Goal: Information Seeking & Learning: Understand process/instructions

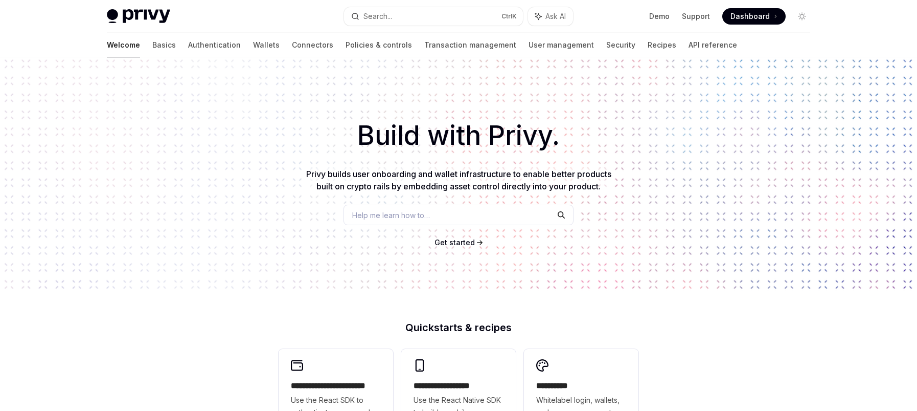
scroll to position [256, 0]
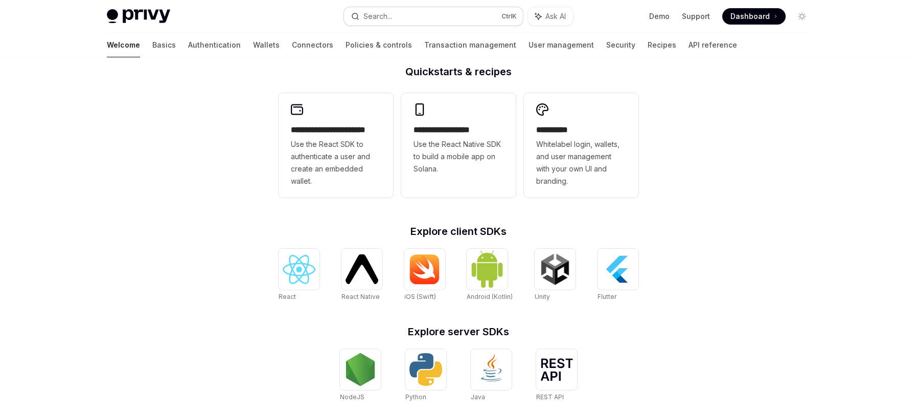
click at [416, 15] on button "Search... Ctrl K" at bounding box center [433, 16] width 179 height 18
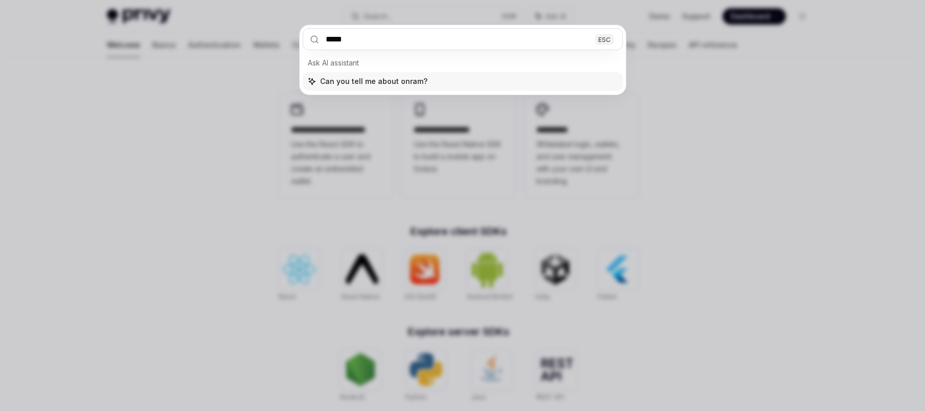
type input "******"
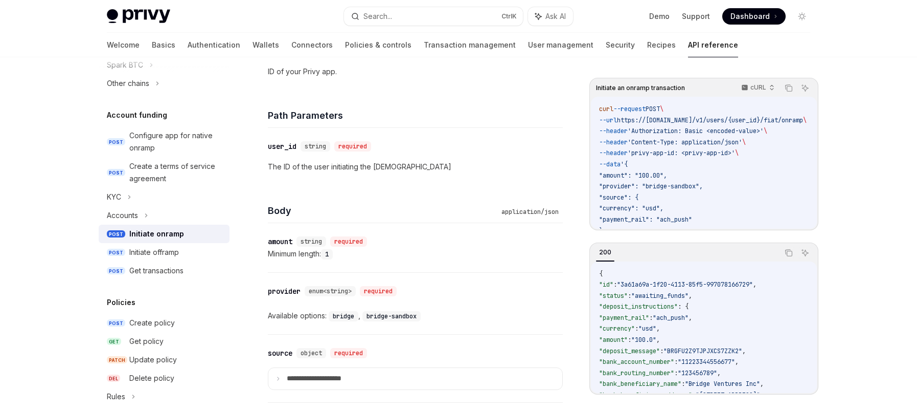
scroll to position [262, 0]
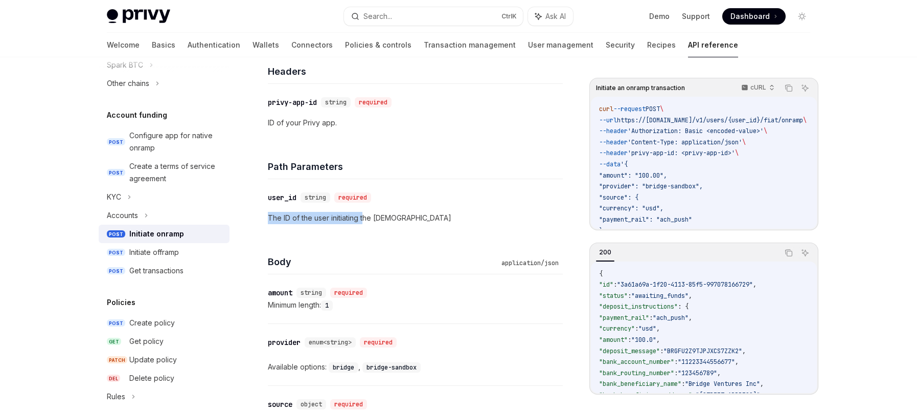
drag, startPoint x: 269, startPoint y: 216, endPoint x: 389, endPoint y: 215, distance: 119.1
click at [368, 215] on p "The ID of the user initiating the [DEMOGRAPHIC_DATA]" at bounding box center [415, 218] width 295 height 12
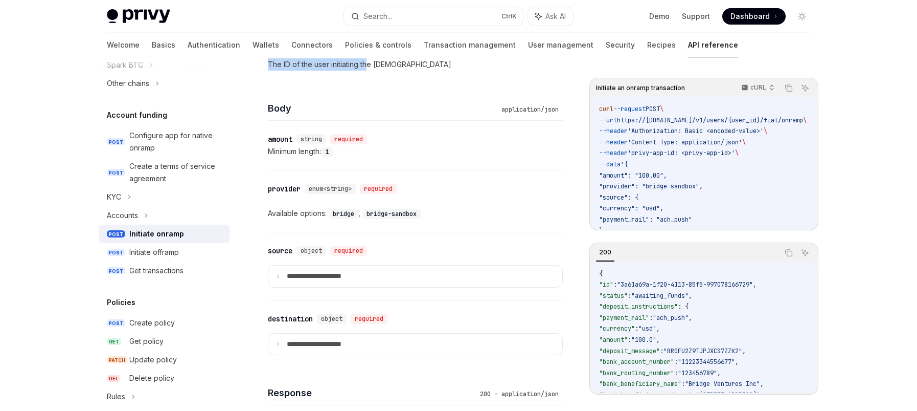
scroll to position [466, 0]
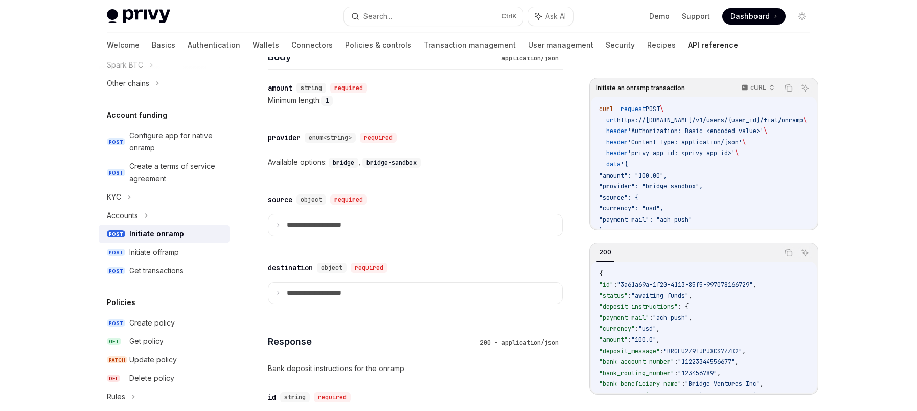
drag, startPoint x: 351, startPoint y: 167, endPoint x: 379, endPoint y: 167, distance: 28.1
click at [353, 167] on code "bridge" at bounding box center [344, 162] width 30 height 10
drag, startPoint x: 380, startPoint y: 164, endPoint x: 416, endPoint y: 167, distance: 36.4
click at [416, 167] on code "bridge-sandbox" at bounding box center [391, 162] width 58 height 10
click at [344, 173] on div "​ provider enum<string> required Available options: bridge , bridge-sandbox" at bounding box center [415, 149] width 295 height 61
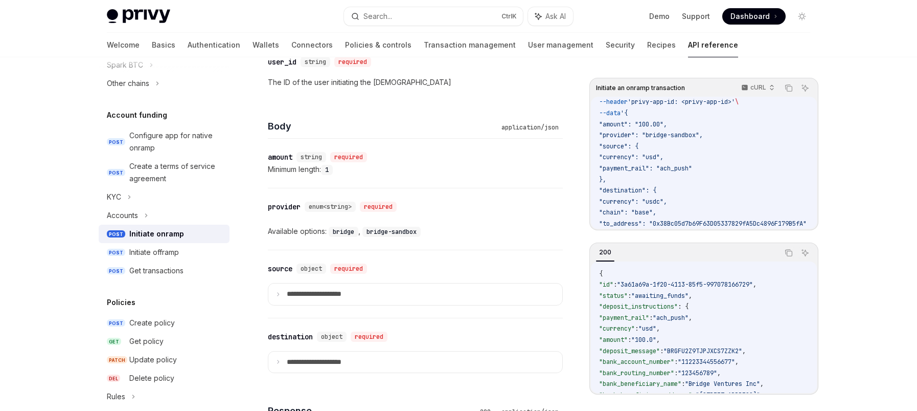
scroll to position [415, 0]
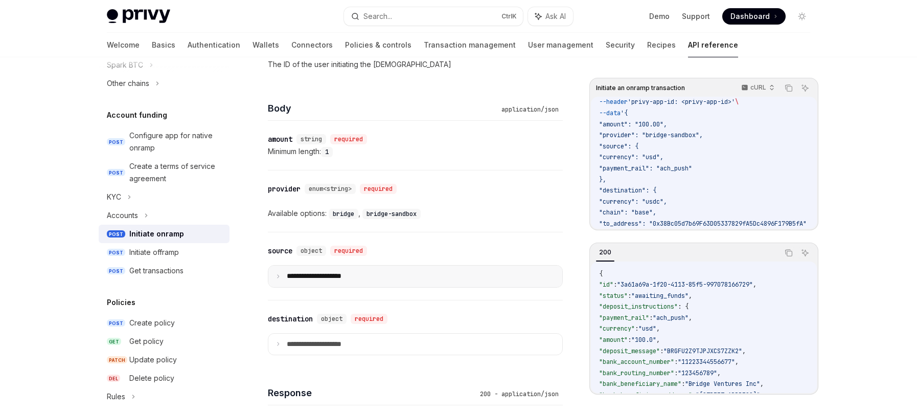
click at [335, 279] on p "**********" at bounding box center [322, 275] width 71 height 9
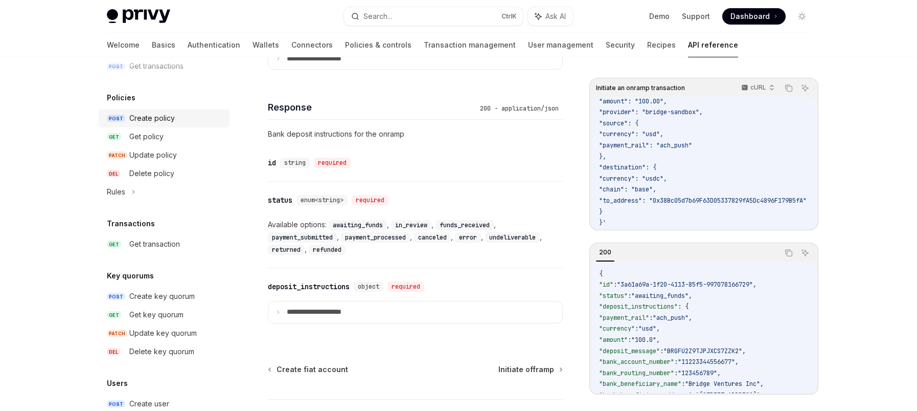
scroll to position [429, 0]
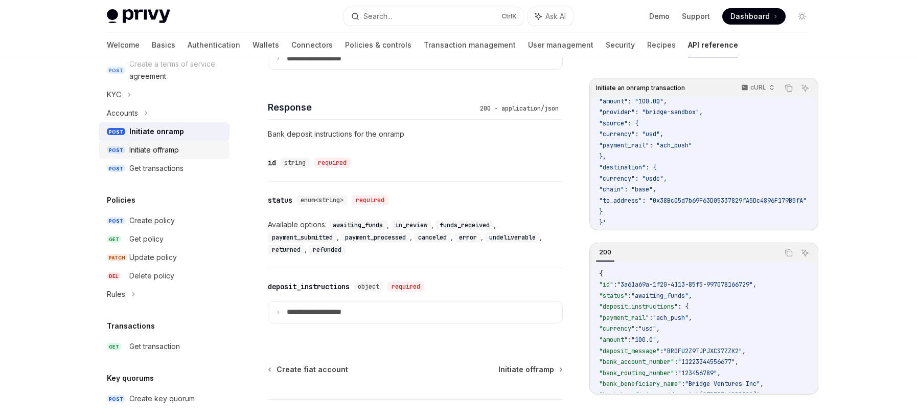
click at [146, 153] on div "Initiate offramp" at bounding box center [154, 150] width 50 height 12
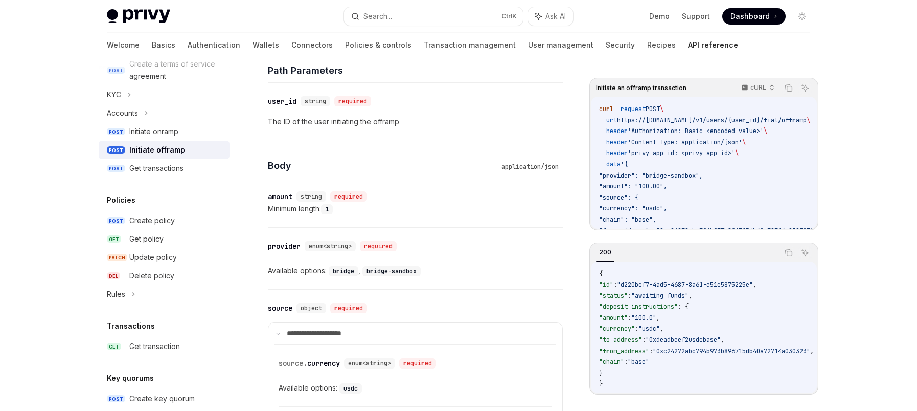
scroll to position [378, 0]
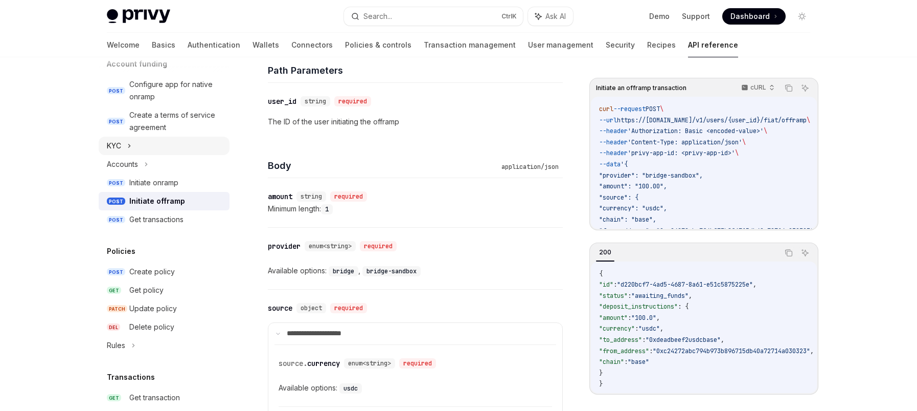
click at [131, 149] on icon at bounding box center [129, 146] width 4 height 12
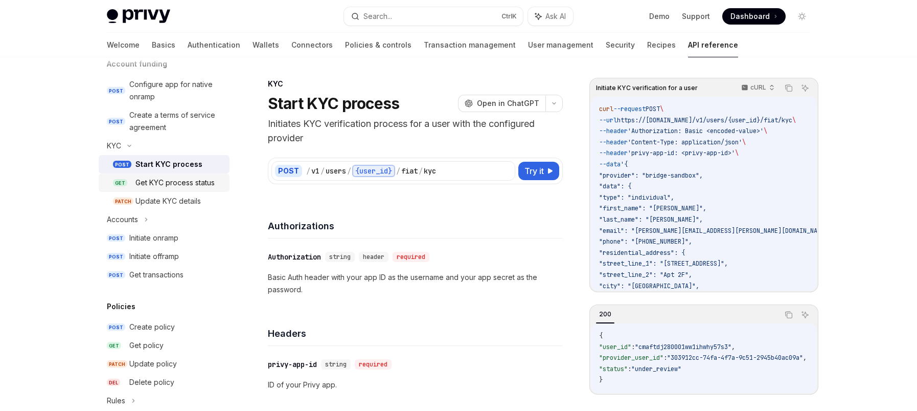
click at [135, 179] on div "Get KYC process status" at bounding box center [174, 182] width 79 height 12
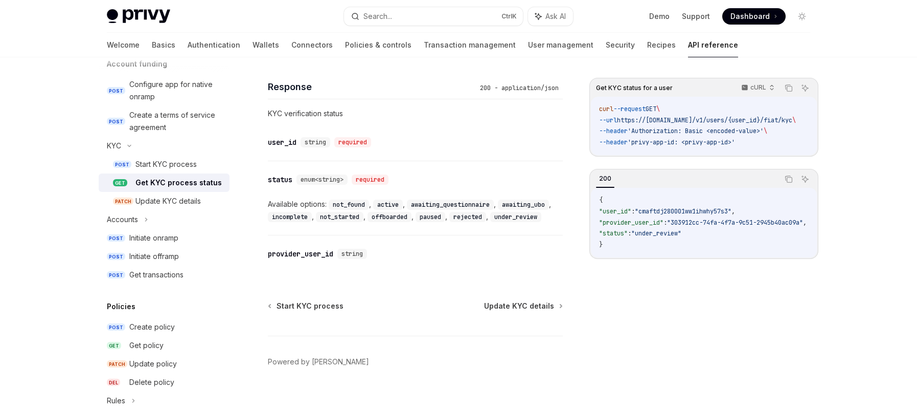
scroll to position [549, 0]
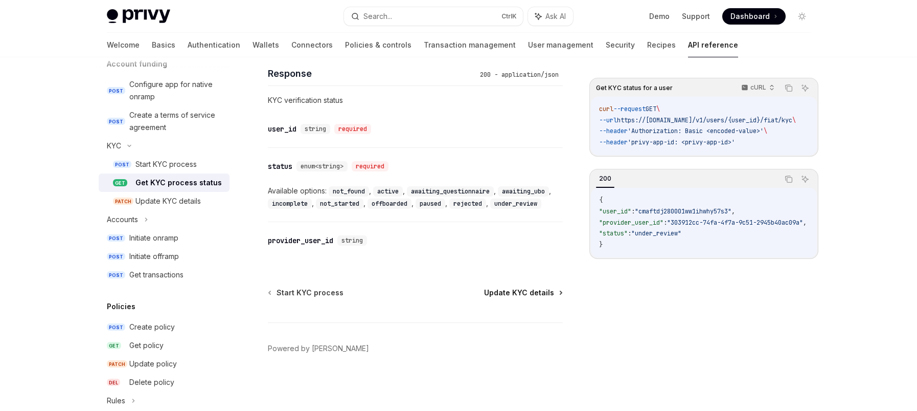
click at [518, 295] on span "Update KYC details" at bounding box center [519, 292] width 70 height 10
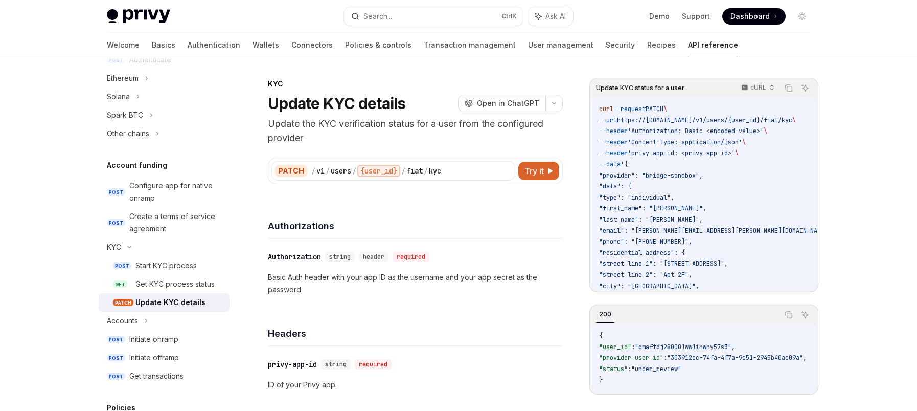
scroll to position [276, 0]
click at [174, 186] on div "Configure app for native onramp" at bounding box center [176, 192] width 94 height 25
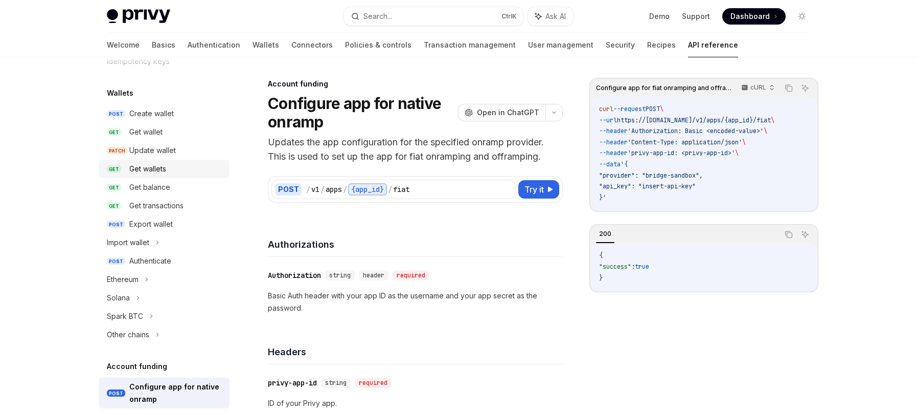
scroll to position [71, 0]
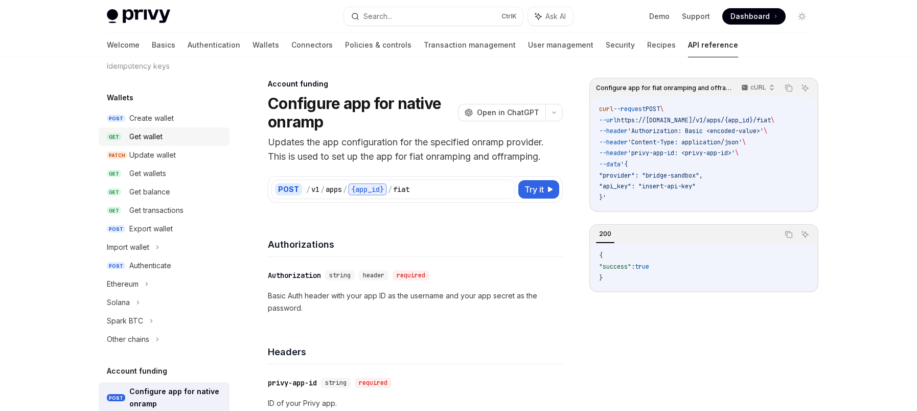
click at [131, 146] on ul "POST Create wallet GET Get wallet PATCH Update wallet GET Get wallets GET Get b…" at bounding box center [164, 228] width 131 height 239
click at [130, 165] on link "GET Get wallets" at bounding box center [164, 173] width 131 height 18
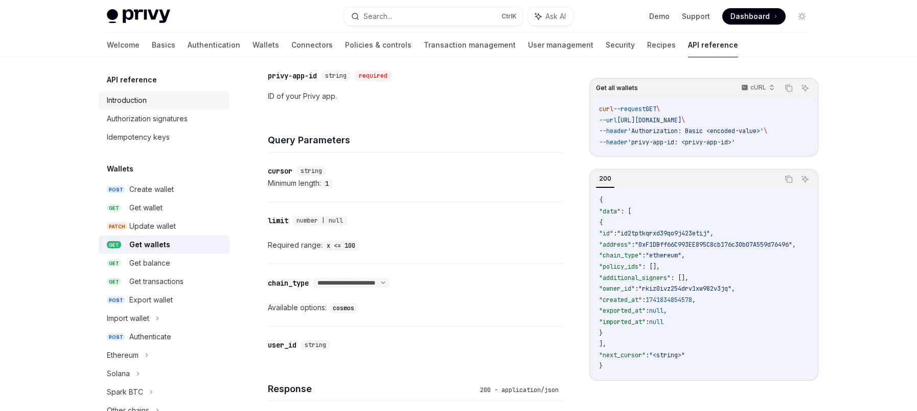
scroll to position [256, 0]
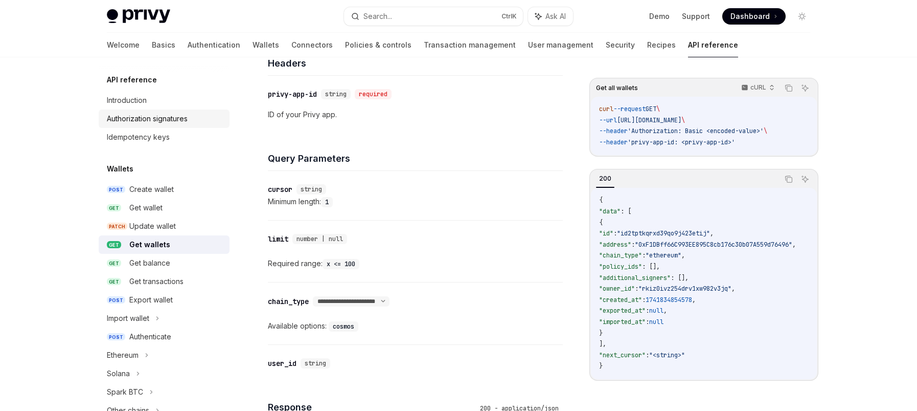
click at [145, 123] on div "Authorization signatures" at bounding box center [147, 118] width 81 height 12
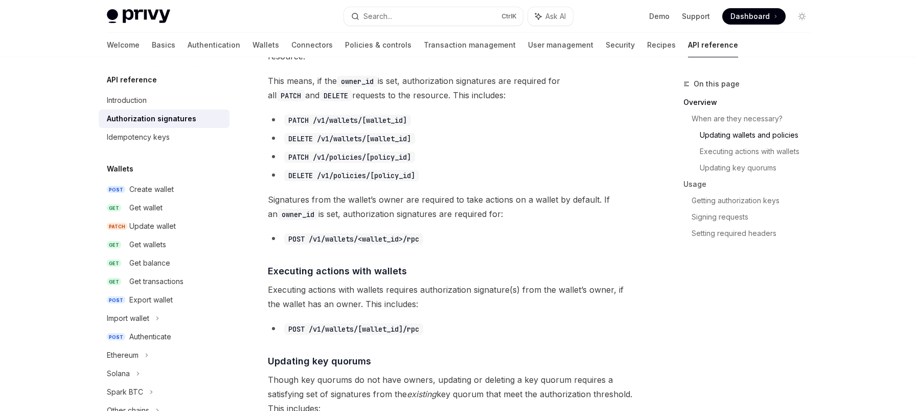
scroll to position [460, 0]
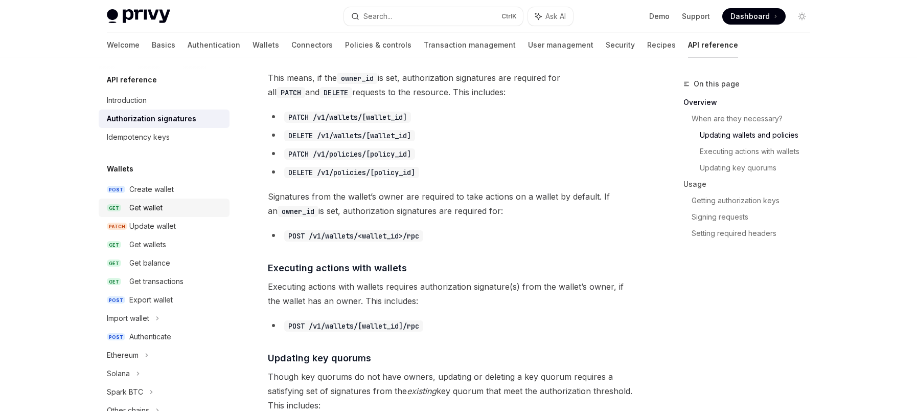
click at [158, 210] on div "Get wallet" at bounding box center [145, 207] width 33 height 12
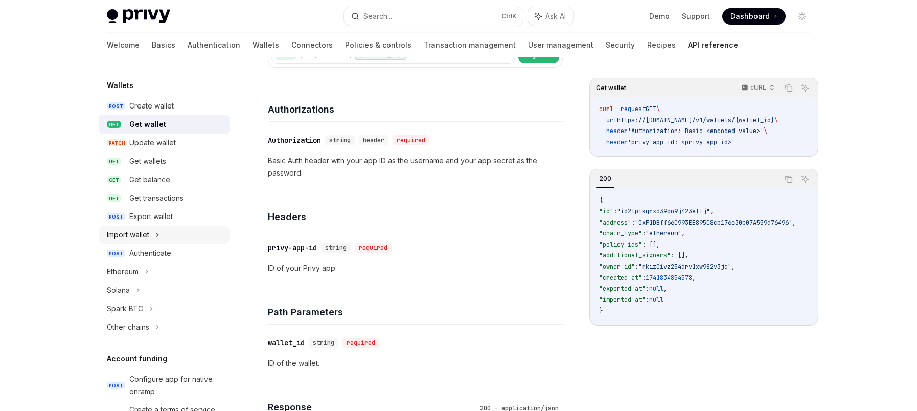
scroll to position [102, 0]
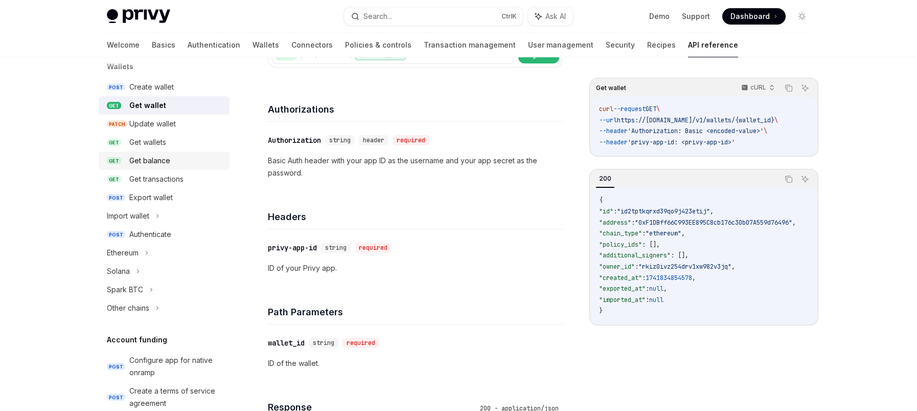
click at [147, 161] on div "Get balance" at bounding box center [149, 160] width 41 height 12
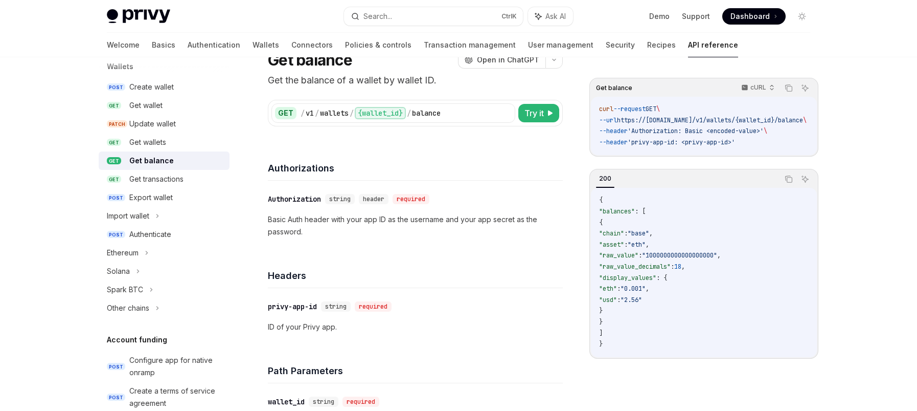
scroll to position [153, 0]
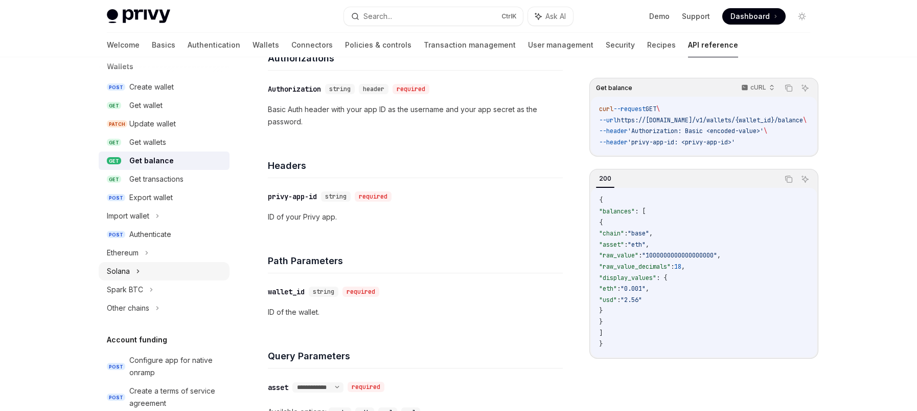
click at [132, 276] on div "Solana" at bounding box center [164, 271] width 131 height 18
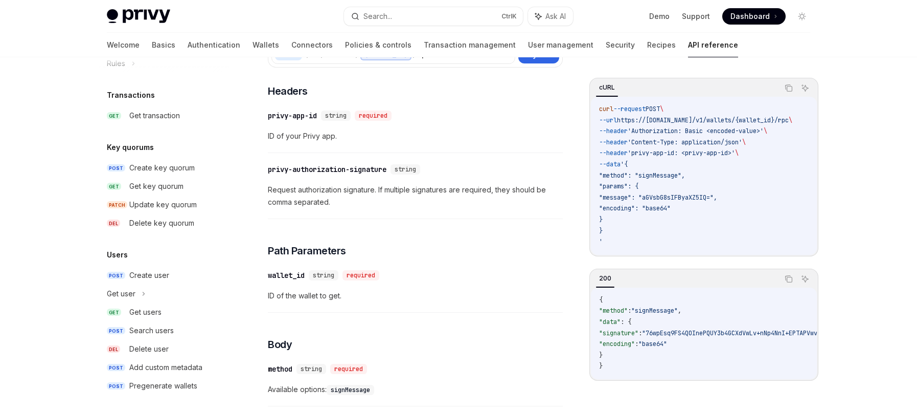
scroll to position [775, 0]
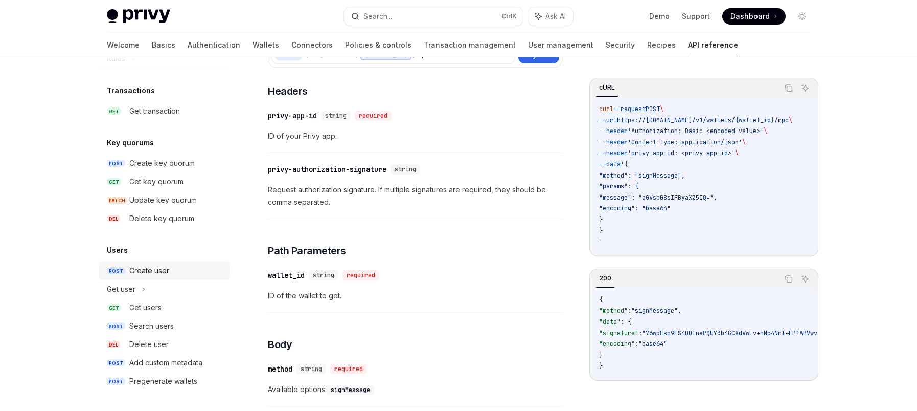
click at [163, 271] on div "Create user" at bounding box center [149, 270] width 40 height 12
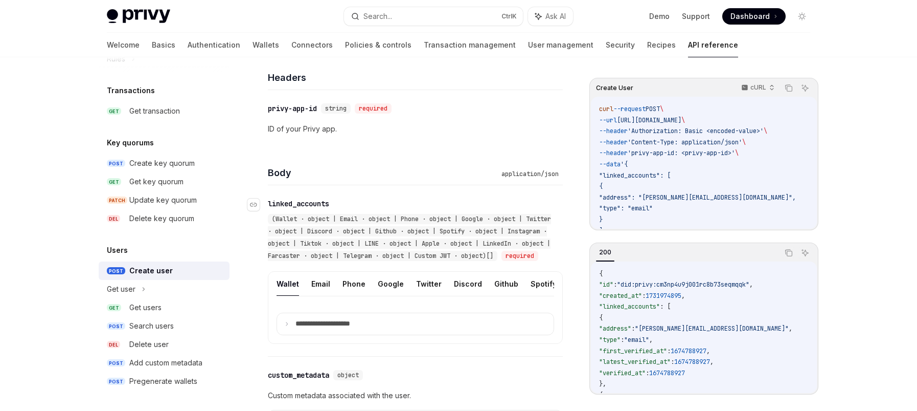
scroll to position [307, 0]
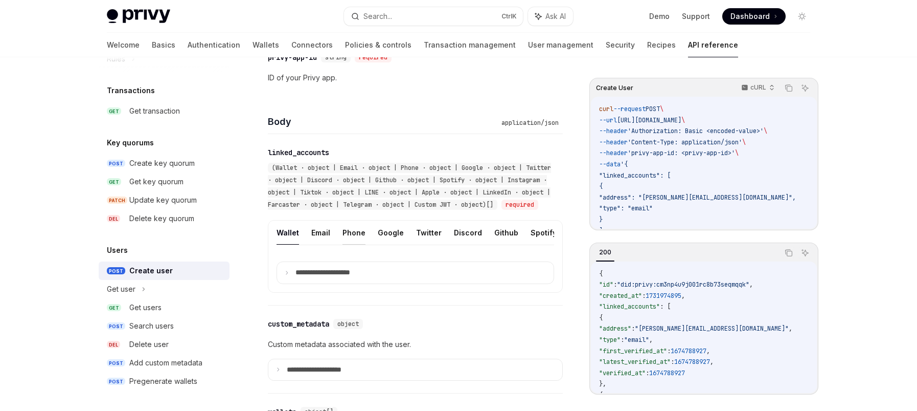
click at [359, 244] on button "Phone" at bounding box center [354, 232] width 23 height 24
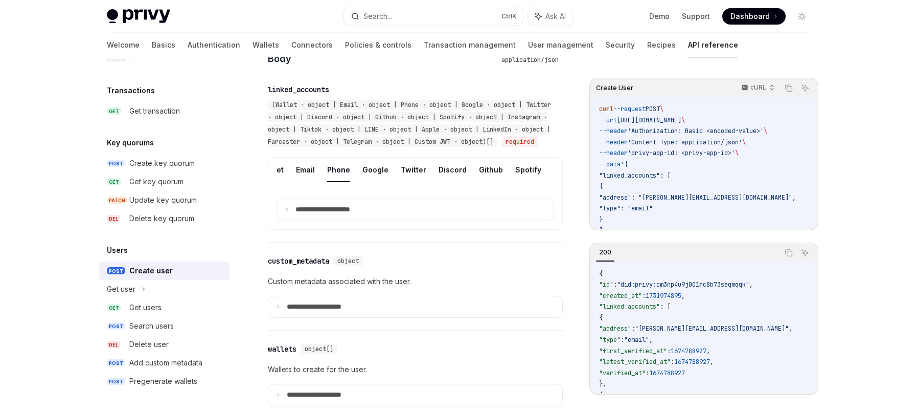
scroll to position [0, 20]
click at [363, 175] on button "Google" at bounding box center [370, 169] width 26 height 24
click at [327, 214] on p "**********" at bounding box center [330, 209] width 71 height 9
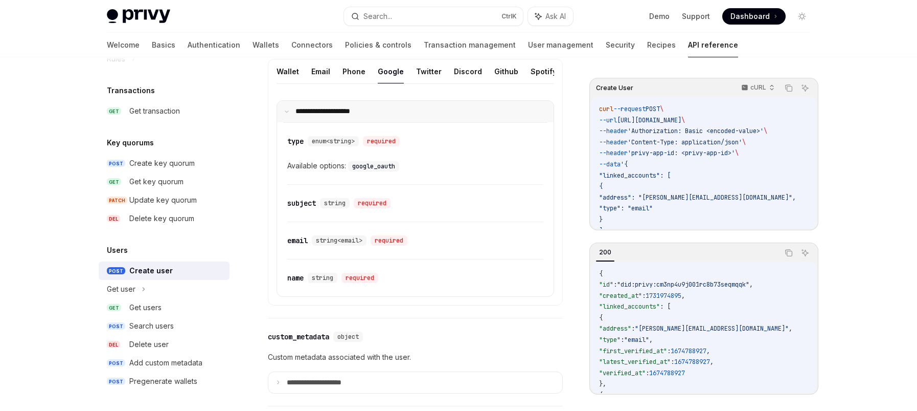
scroll to position [523, 0]
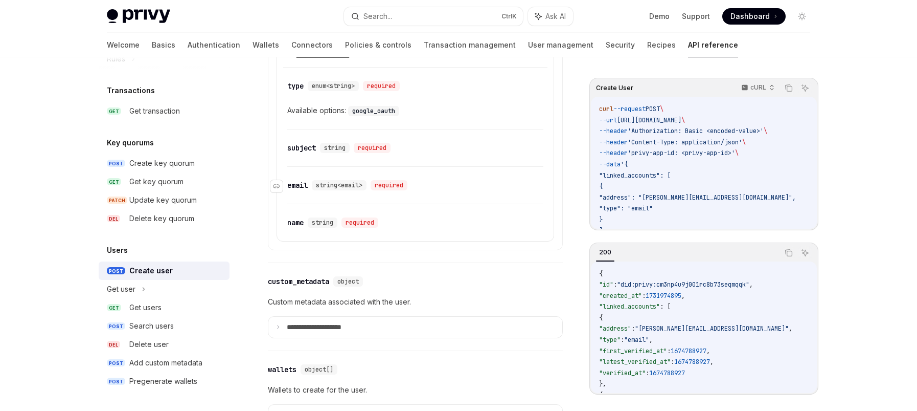
click at [352, 189] on span "string<email>" at bounding box center [339, 185] width 47 height 8
click at [305, 190] on div "email" at bounding box center [297, 185] width 20 height 10
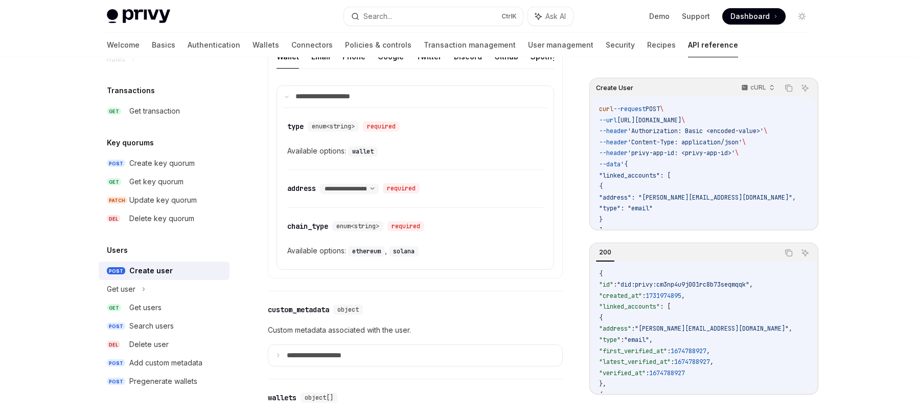
scroll to position [450, 0]
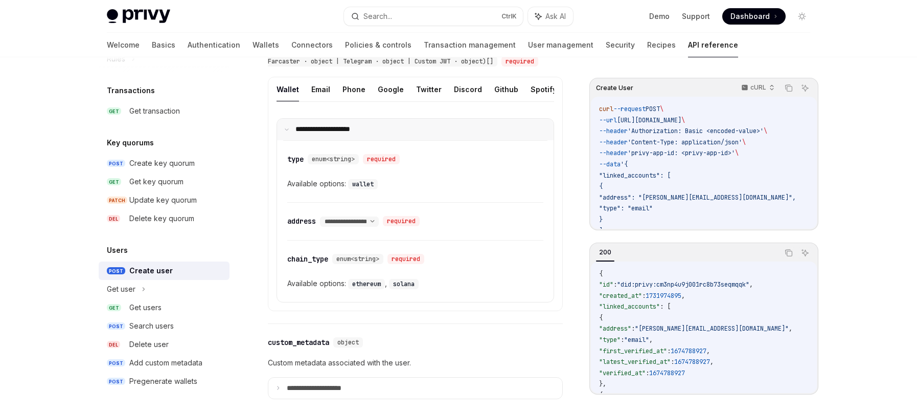
click at [341, 140] on summary "**********" at bounding box center [415, 129] width 277 height 21
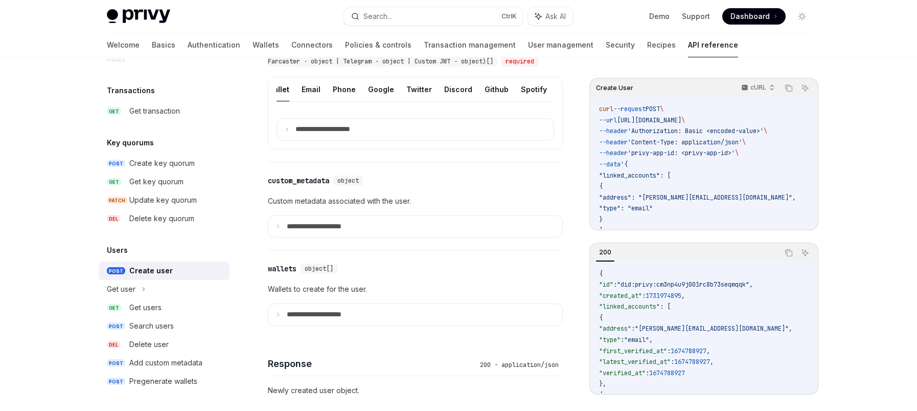
scroll to position [0, 0]
click at [319, 100] on button "Email" at bounding box center [320, 89] width 19 height 24
click at [345, 100] on button "Phone" at bounding box center [354, 89] width 23 height 24
click at [402, 102] on ul "Wallet Email Phone Google Twitter Discord Github Spotify Instagram Tiktok LINE …" at bounding box center [416, 89] width 278 height 25
click at [394, 101] on button "Google" at bounding box center [391, 89] width 26 height 24
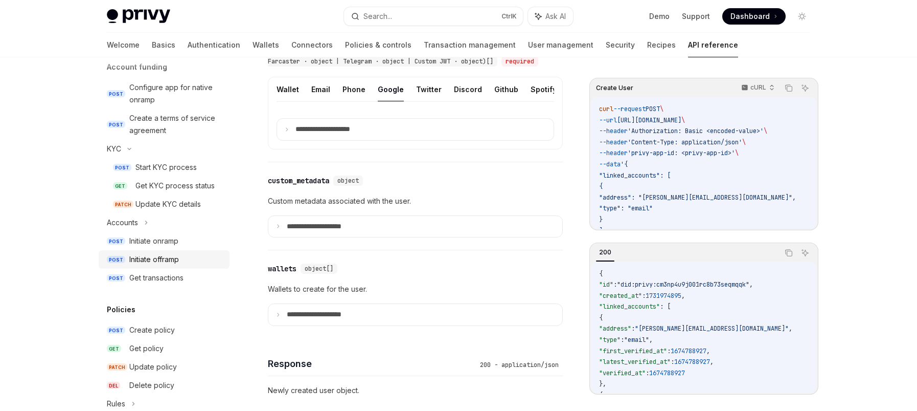
scroll to position [417, 0]
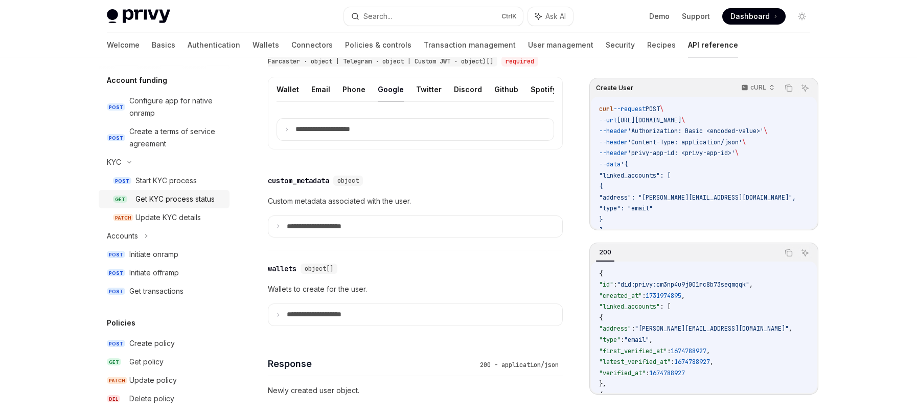
click at [177, 196] on div "Get KYC process status" at bounding box center [174, 199] width 79 height 12
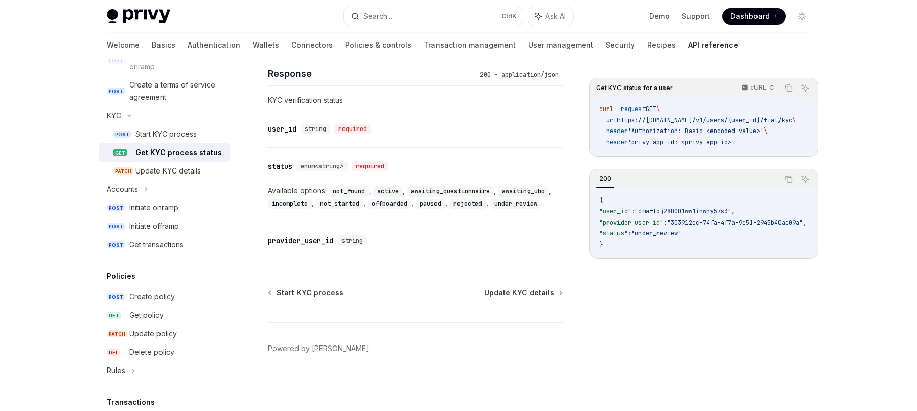
scroll to position [570, 0]
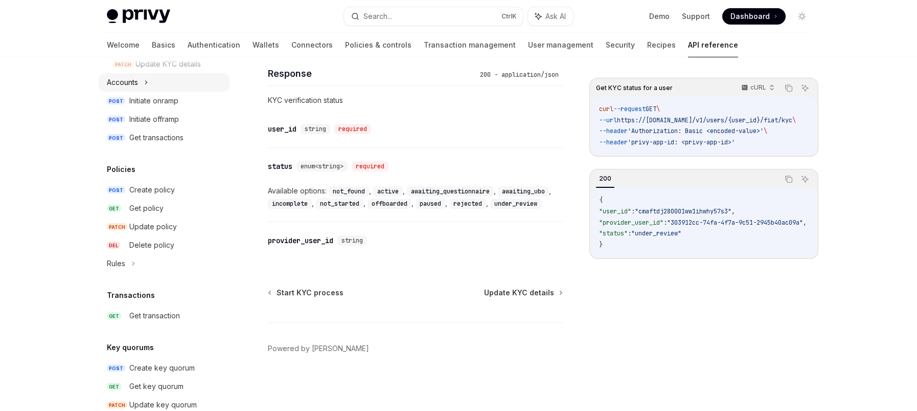
click at [139, 92] on div "Accounts" at bounding box center [164, 82] width 131 height 18
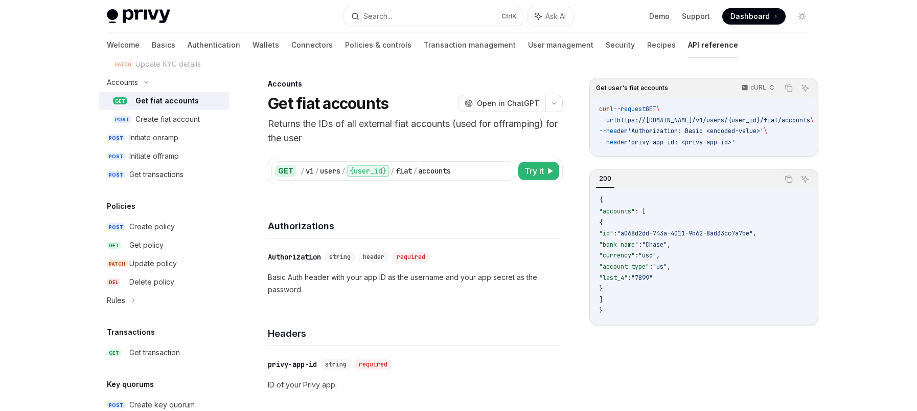
click at [138, 99] on div "Get fiat accounts" at bounding box center [166, 101] width 63 height 12
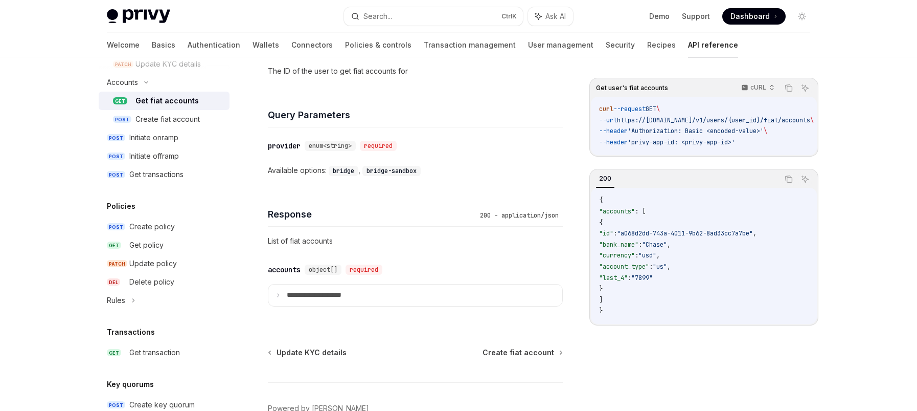
scroll to position [409, 0]
click at [160, 119] on div "Create fiat account" at bounding box center [167, 119] width 64 height 12
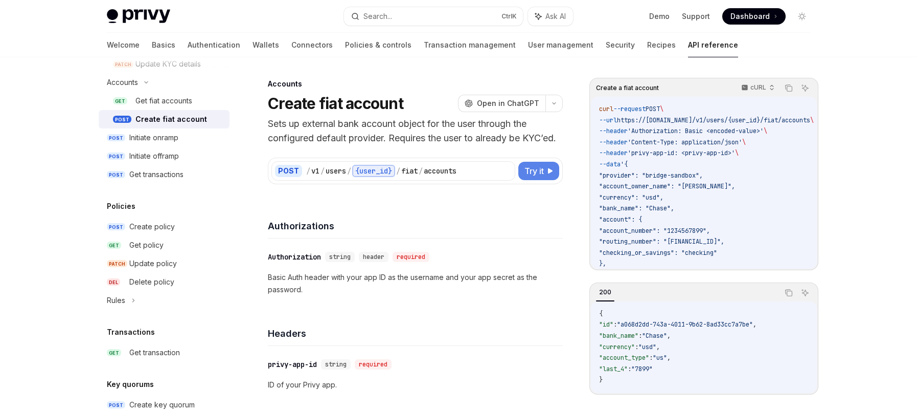
click at [532, 180] on button "Try it" at bounding box center [538, 171] width 41 height 18
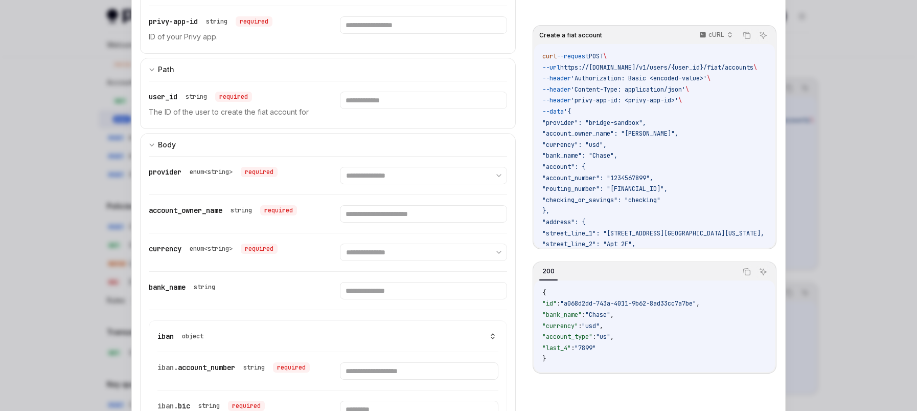
scroll to position [256, 0]
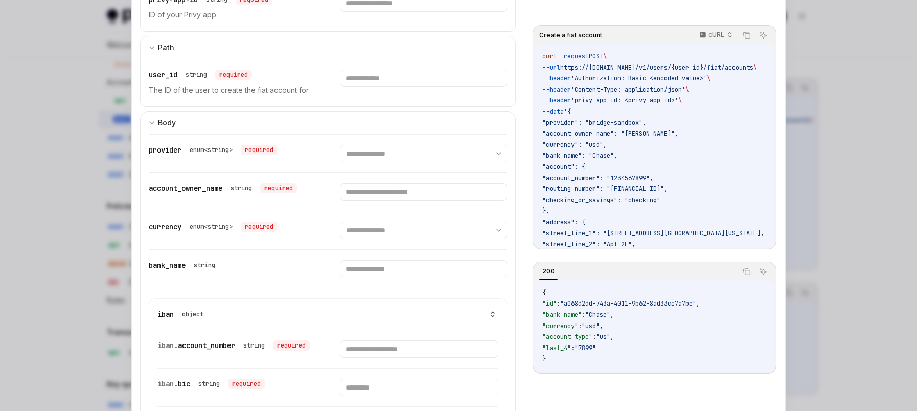
click at [857, 183] on div at bounding box center [458, 205] width 917 height 411
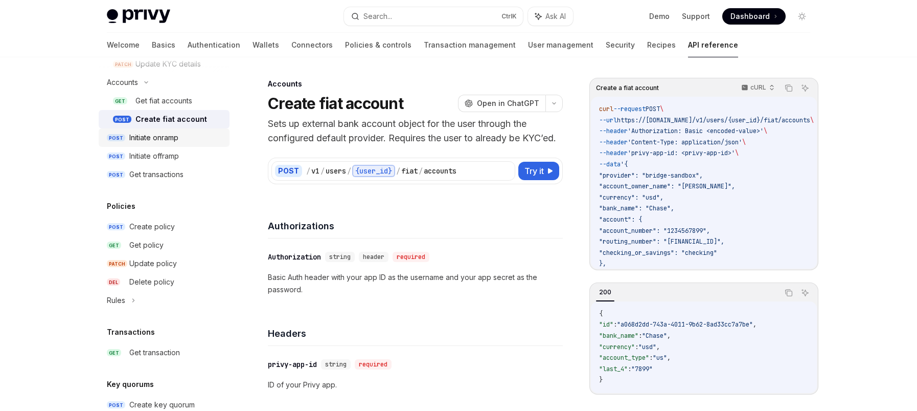
click at [161, 134] on div "Initiate onramp" at bounding box center [153, 137] width 49 height 12
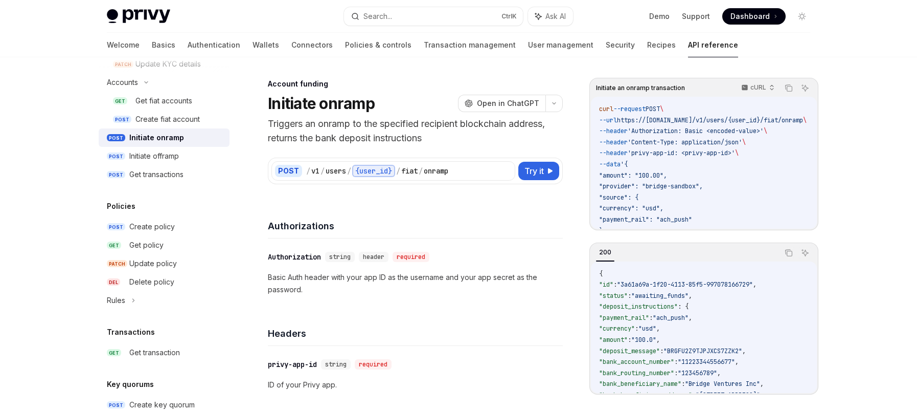
type textarea "*"
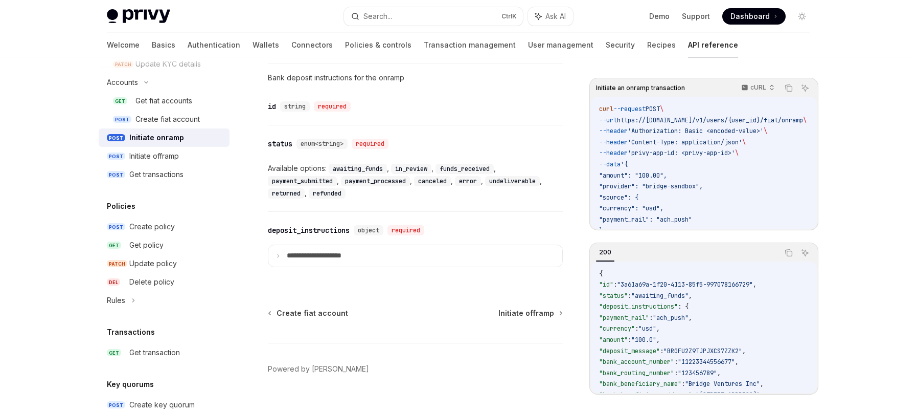
scroll to position [726, 0]
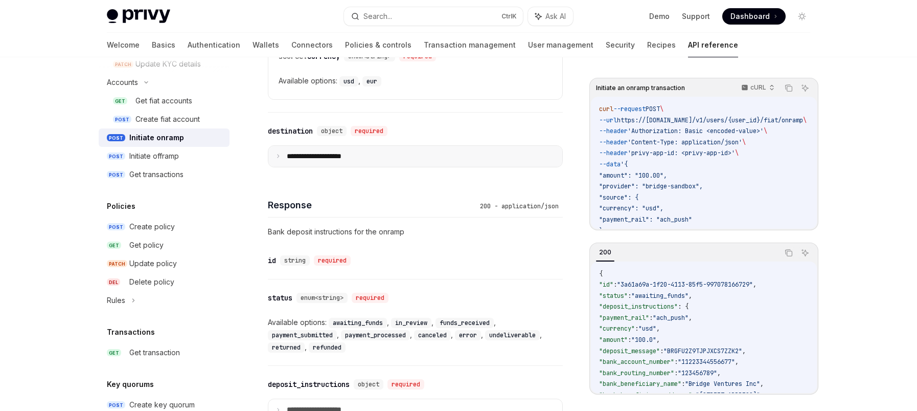
click at [373, 152] on summary "**********" at bounding box center [415, 156] width 294 height 21
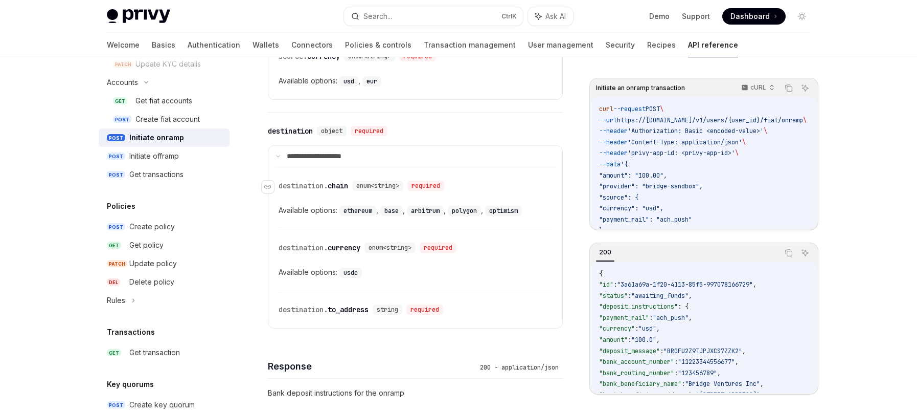
drag, startPoint x: 391, startPoint y: 187, endPoint x: 421, endPoint y: 186, distance: 30.7
click at [393, 187] on span "enum<string>" at bounding box center [377, 185] width 43 height 8
click at [423, 185] on div "required" at bounding box center [425, 185] width 37 height 10
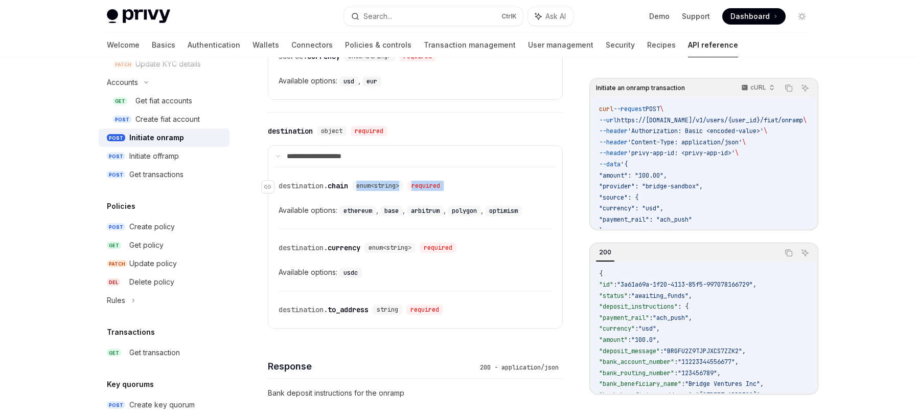
click at [423, 185] on div "required" at bounding box center [425, 185] width 37 height 10
click at [418, 184] on div "required" at bounding box center [425, 185] width 37 height 10
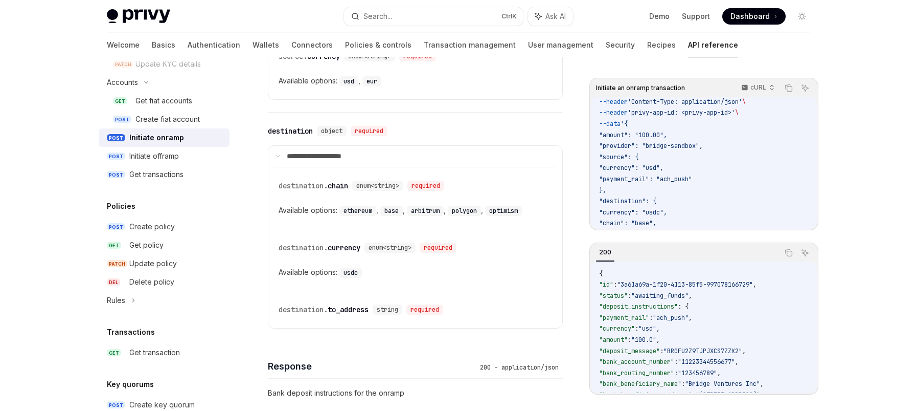
scroll to position [78, 0]
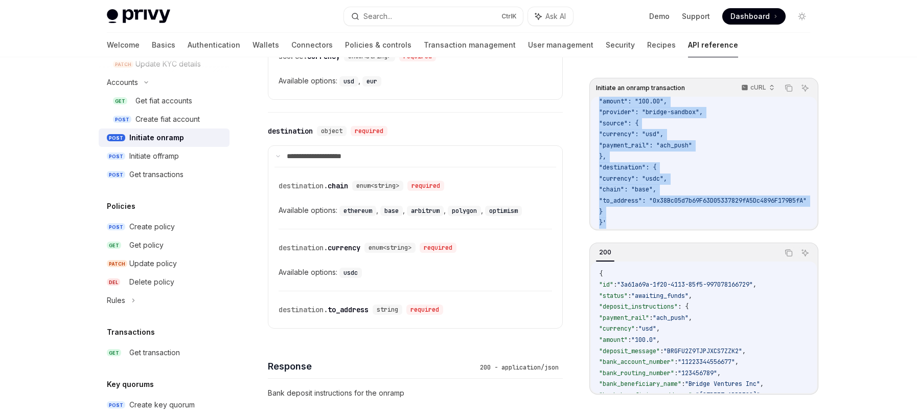
drag, startPoint x: 600, startPoint y: 107, endPoint x: 669, endPoint y: 225, distance: 136.8
click at [669, 225] on div "curl --request POST \ --url https://[DOMAIN_NAME]/v1/users/{user_id}/fiat/onram…" at bounding box center [704, 163] width 226 height 132
click at [635, 209] on code "curl --request POST \ --url https://[DOMAIN_NAME]/v1/users/{user_id}/fiat/onram…" at bounding box center [715, 129] width 232 height 199
click at [629, 209] on code "curl --request POST \ --url https://[DOMAIN_NAME]/v1/users/{user_id}/fiat/onram…" at bounding box center [715, 129] width 232 height 199
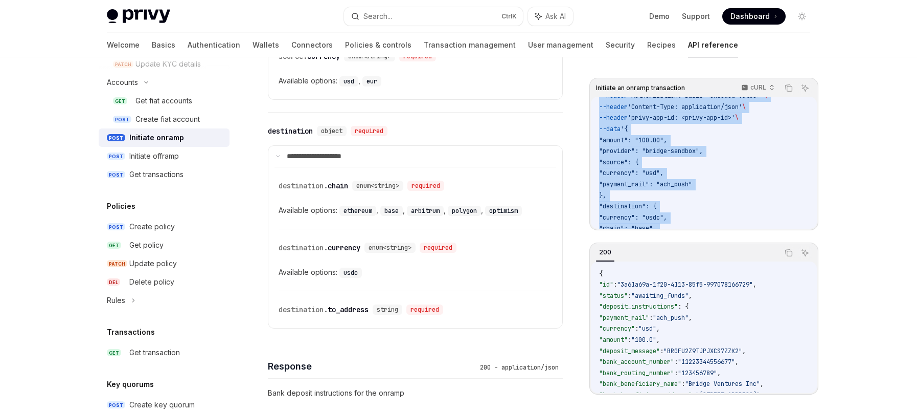
scroll to position [0, 0]
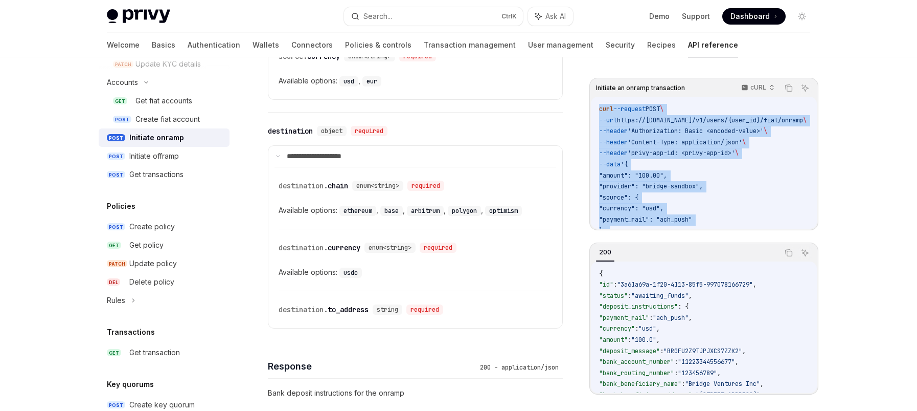
drag, startPoint x: 606, startPoint y: 214, endPoint x: 594, endPoint y: 99, distance: 115.2
click at [594, 99] on div "curl --request POST \ --url https://[DOMAIN_NAME]/v1/users/{user_id}/fiat/onram…" at bounding box center [704, 163] width 226 height 132
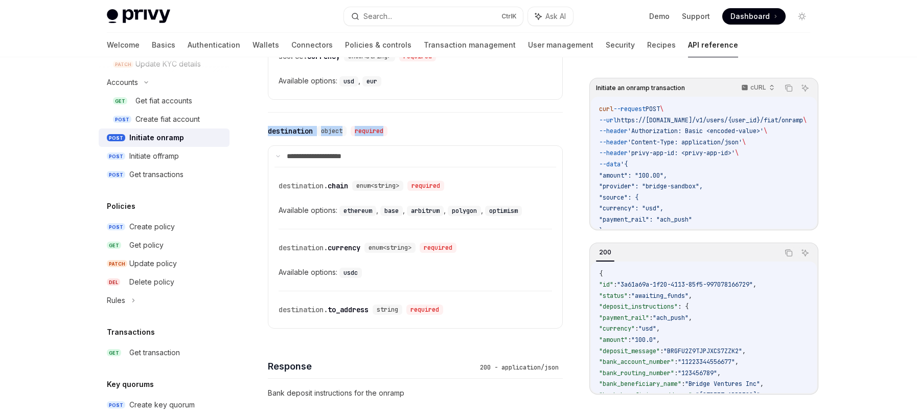
click at [509, 112] on div "**********" at bounding box center [415, 74] width 295 height 531
